Goal: Transaction & Acquisition: Purchase product/service

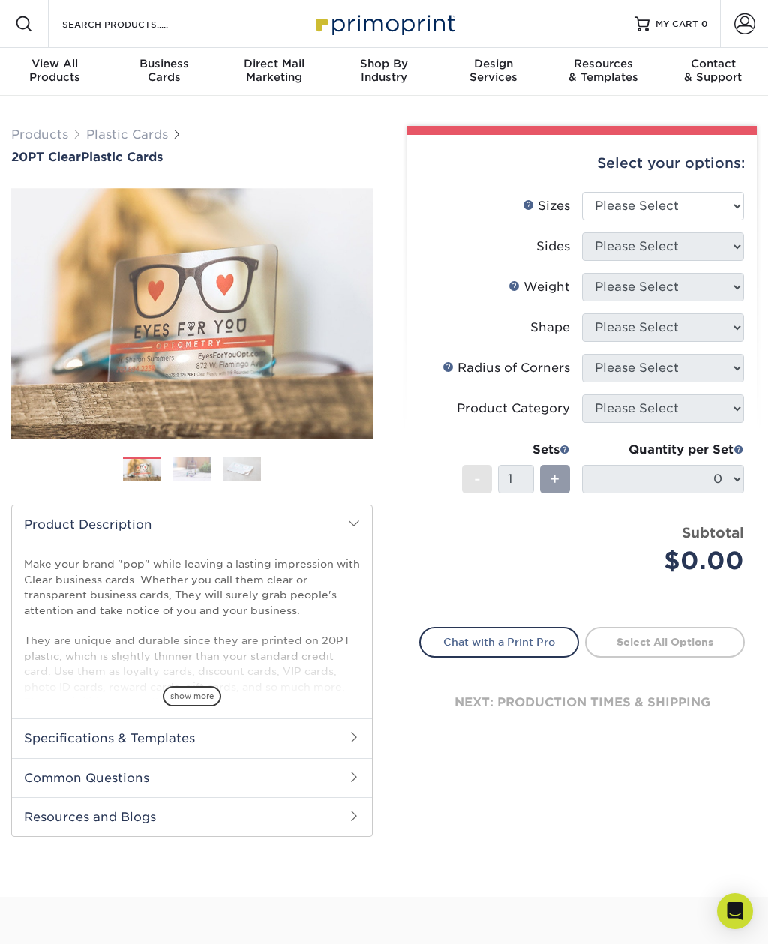
click at [734, 463] on div "Quantity per Set 0 (Price includes envelopes)" at bounding box center [663, 476] width 162 height 70
click at [566, 494] on div "+" at bounding box center [552, 482] width 36 height 34
click at [534, 469] on div "+" at bounding box center [552, 482] width 36 height 34
click at [742, 188] on div "Select your options:" at bounding box center [581, 163] width 325 height 57
click at [738, 205] on select "Please Select 2" x 3.5" 2.12" x 3.375" 2.5" x 2.5"" at bounding box center [663, 206] width 162 height 28
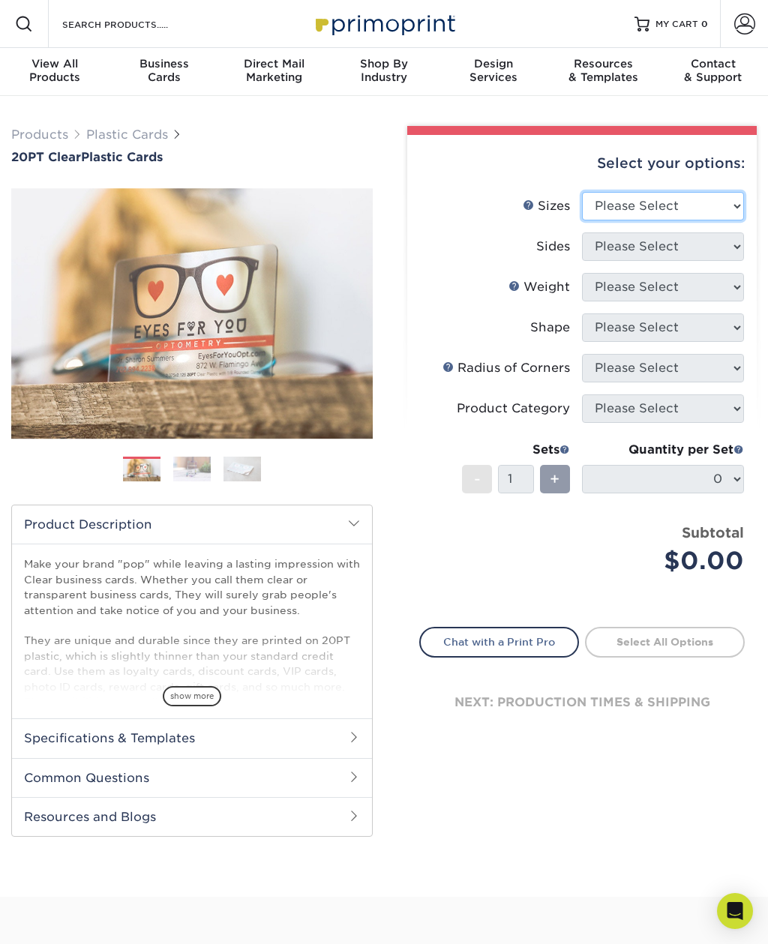
select select "2.00x3.50"
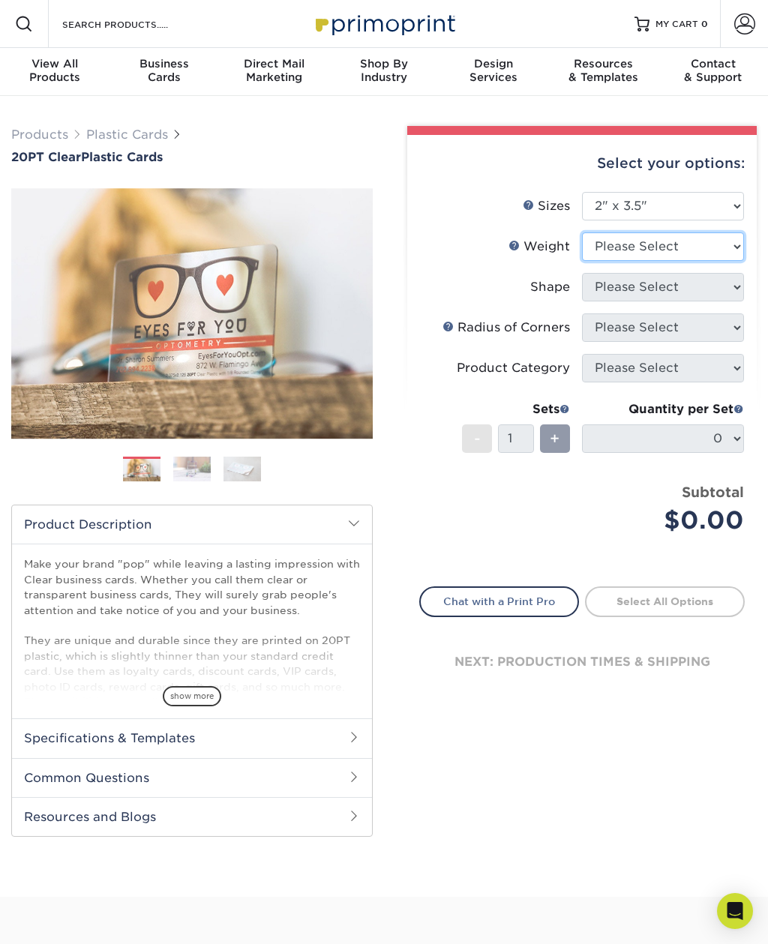
click at [727, 241] on select "Please Select 20PT Clear Plastic 20PT Clear Plastic" at bounding box center [663, 246] width 162 height 28
select select "20PT Clear Plastic"
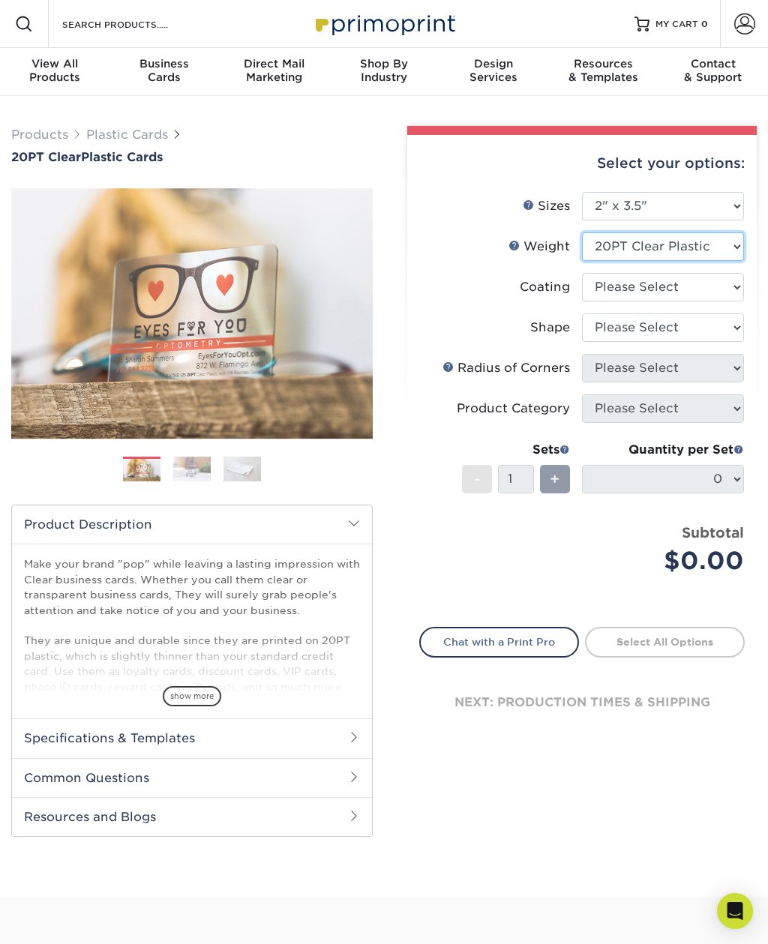
click at [730, 244] on select "Please Select 20PT Clear Plastic" at bounding box center [663, 246] width 162 height 28
click at [734, 292] on select at bounding box center [663, 287] width 162 height 28
select select "3e7618de-abca-4bda-9f97-8b9129e913d8"
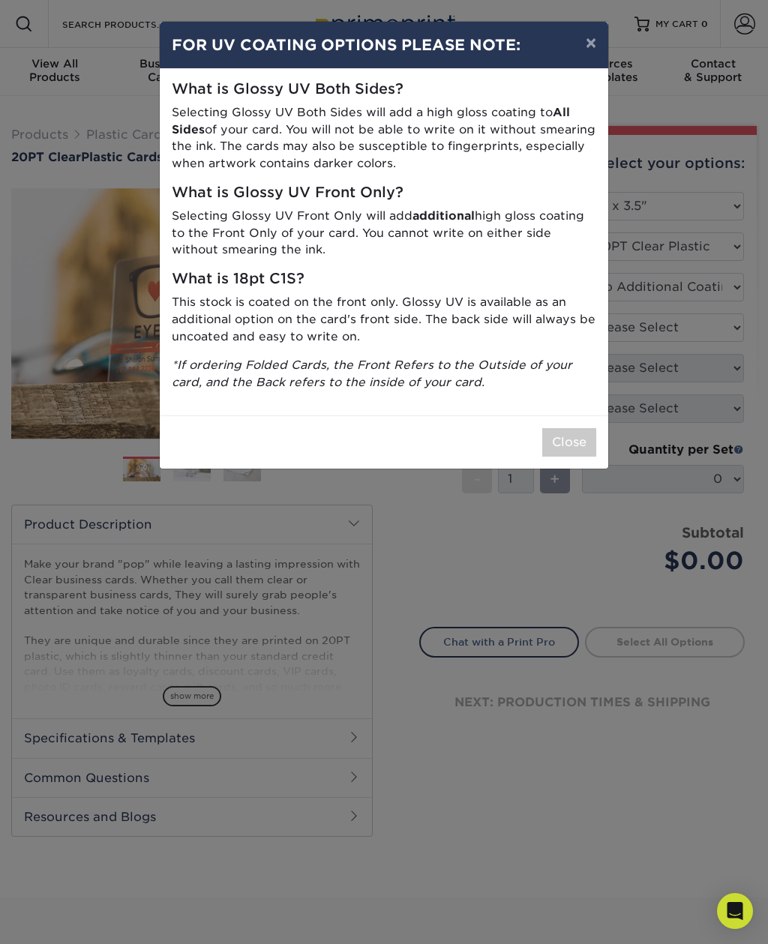
click at [577, 429] on button "Close" at bounding box center [569, 442] width 54 height 28
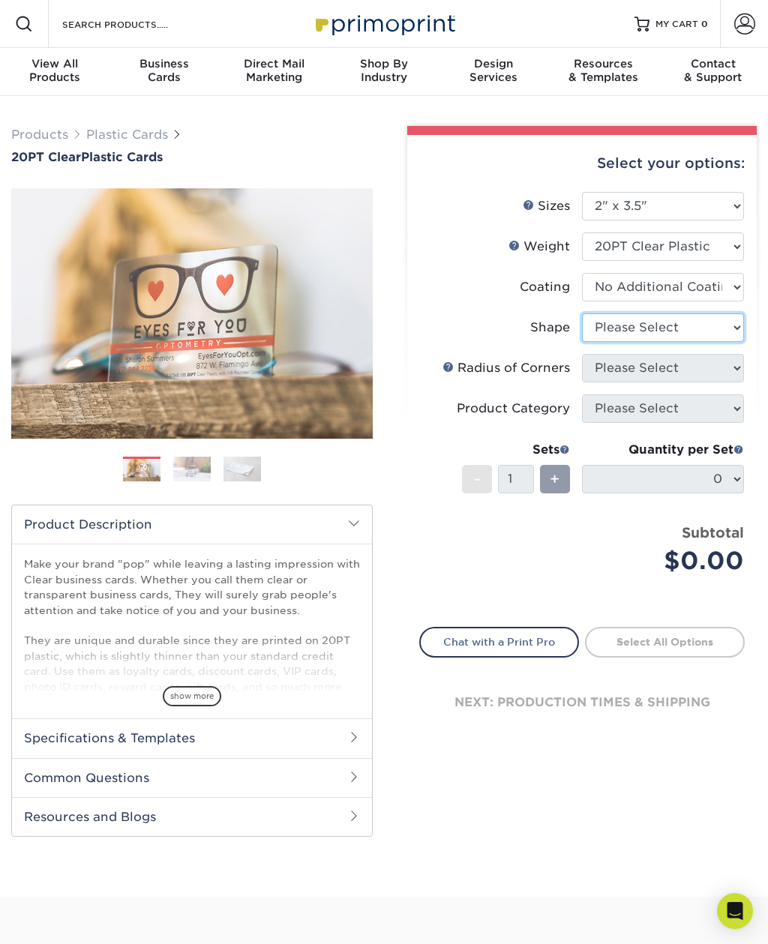
click at [736, 331] on select "Please Select Standard Oval" at bounding box center [663, 327] width 162 height 28
select select "standard"
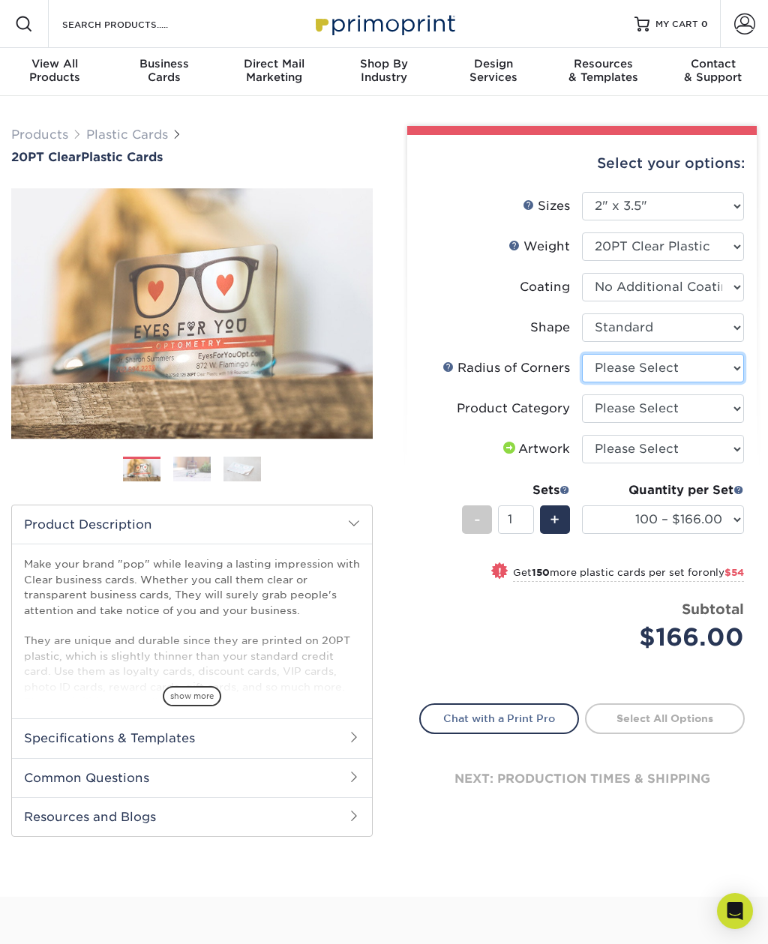
click at [736, 366] on select "Please Select Rounded 1/8" Rounded 1/4"" at bounding box center [663, 368] width 162 height 28
click at [731, 376] on select "Please Select Rounded 1/8" Rounded 1/4"" at bounding box center [663, 368] width 162 height 28
click at [732, 325] on select "Please Select Standard Oval" at bounding box center [663, 327] width 162 height 28
click at [740, 249] on select "Please Select 20PT Clear Plastic" at bounding box center [663, 246] width 162 height 28
click at [715, 408] on select "Please Select Business Cards" at bounding box center [663, 408] width 162 height 28
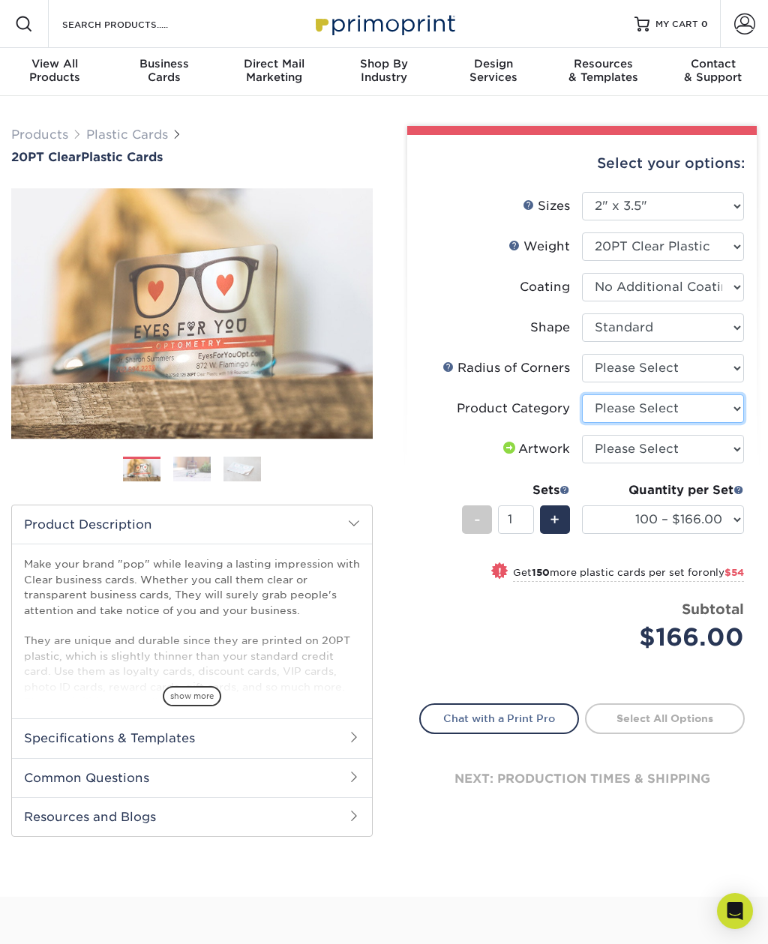
select select "3b5148f1-0588-4f88-a218-97bcfdce65c1"
click at [734, 363] on select "Please Select Rounded 1/8" Rounded 1/4"" at bounding box center [663, 368] width 162 height 28
click at [738, 360] on select "Please Select Rounded 1/8" Rounded 1/4"" at bounding box center [663, 368] width 162 height 28
click at [741, 365] on select "Please Select Rounded 1/8" Rounded 1/4"" at bounding box center [663, 368] width 162 height 28
select select "589680c7-ee9a-431b-9d12-d7aeb1386a97"
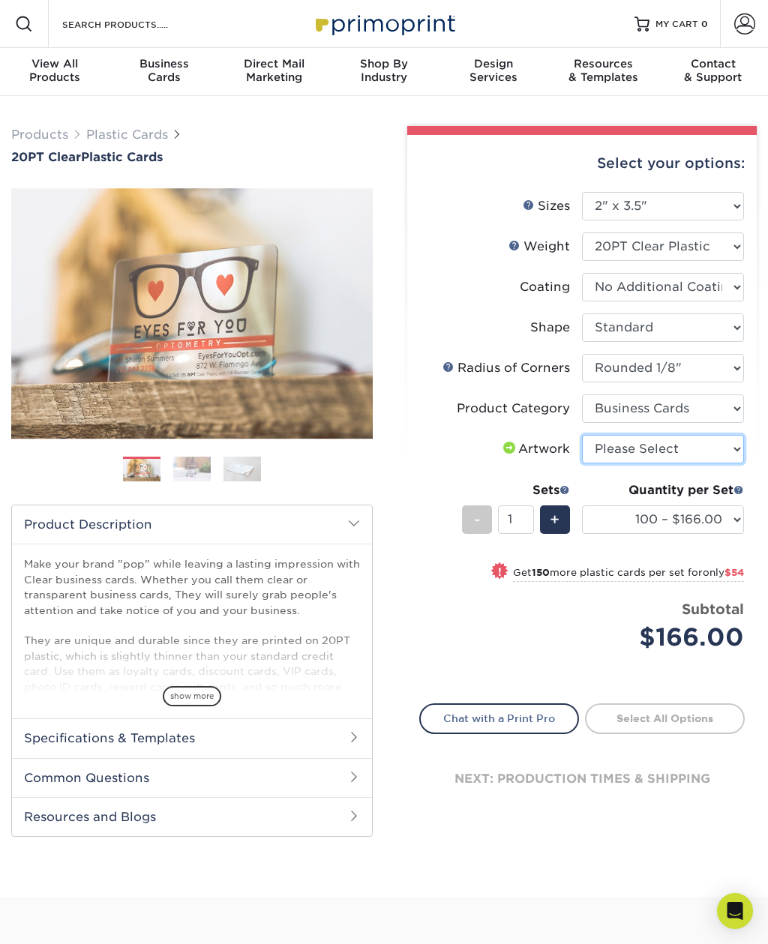
click at [742, 441] on select "Please Select I will upload files I need a design - $100" at bounding box center [663, 449] width 162 height 28
select select "upload"
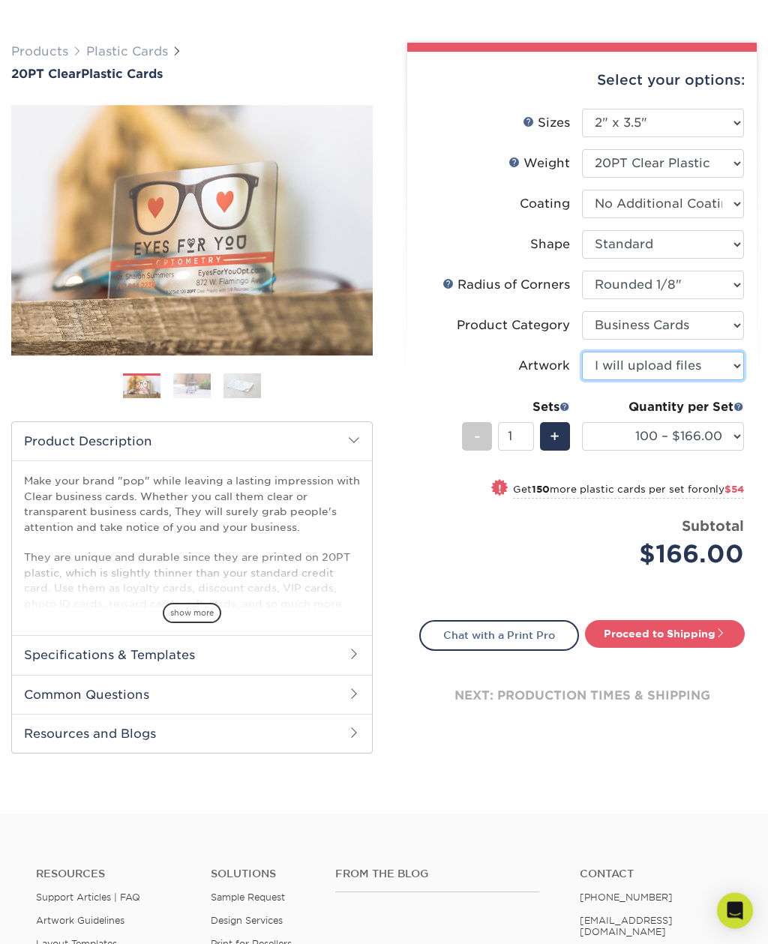
scroll to position [83, 0]
click at [686, 630] on link "Proceed to Shipping" at bounding box center [665, 633] width 160 height 27
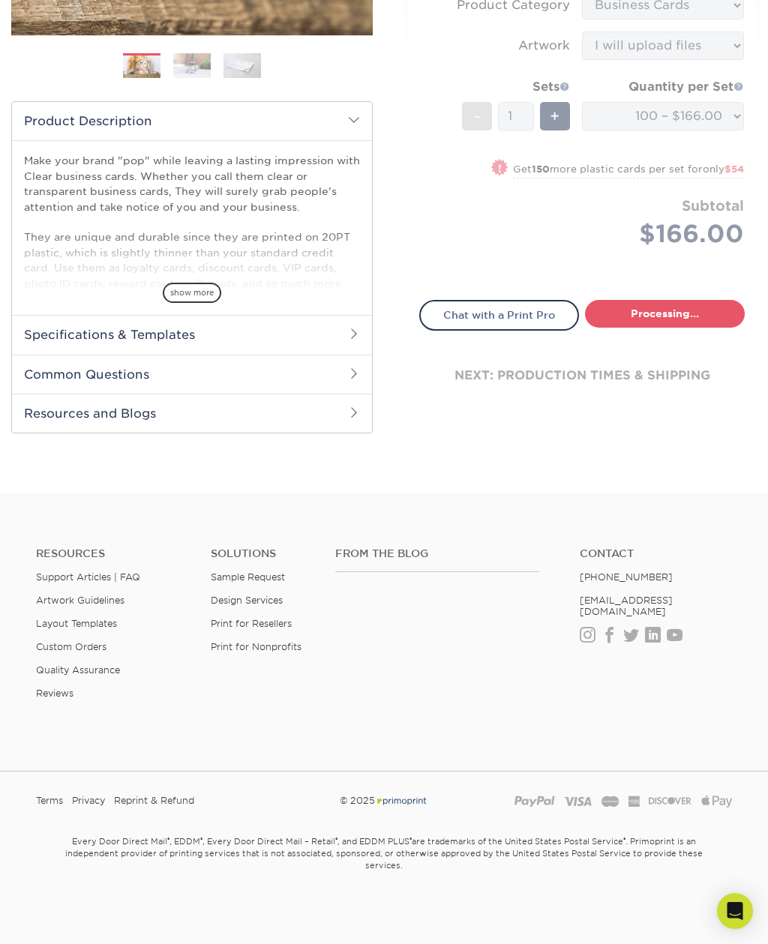
select select "1a772e23-d57f-4db1-ba11-9d883d4f697b"
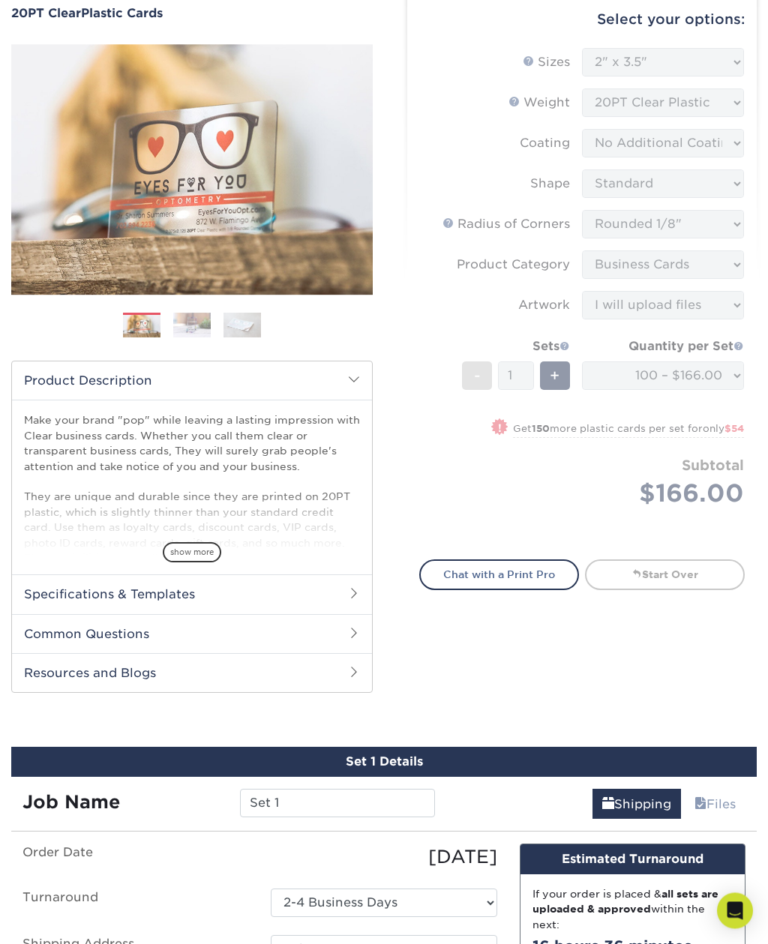
scroll to position [0, 0]
